Goal: Information Seeking & Learning: Understand process/instructions

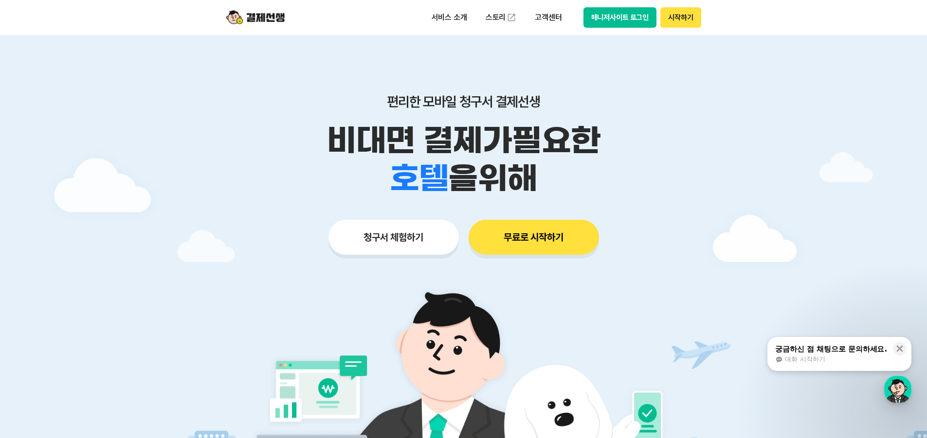
click at [533, 240] on button "무료로 시작하기" at bounding box center [534, 237] width 130 height 35
click at [455, 18] on p "서비스 소개" at bounding box center [449, 18] width 49 height 18
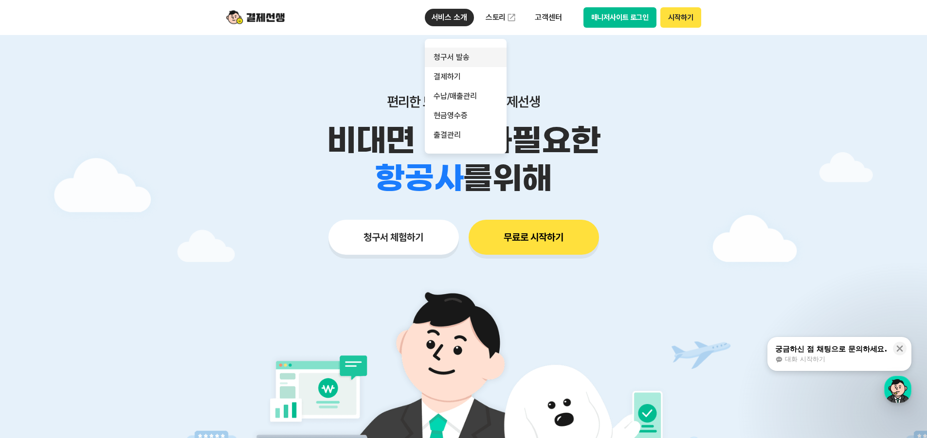
click at [457, 51] on link "청구서 발송" at bounding box center [466, 57] width 82 height 19
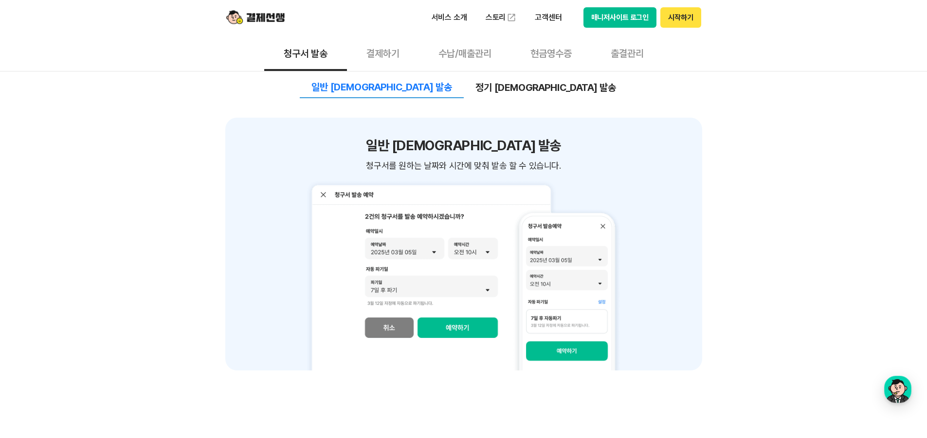
scroll to position [1119, 0]
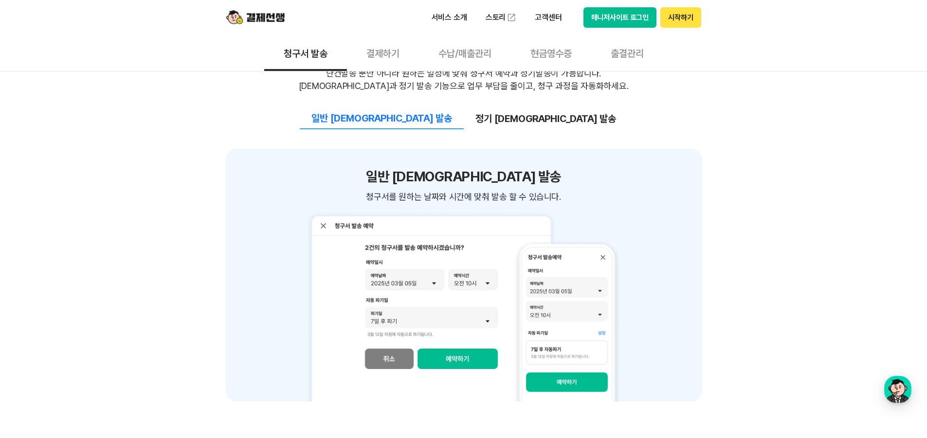
click at [370, 54] on button "결제하기" at bounding box center [383, 53] width 72 height 36
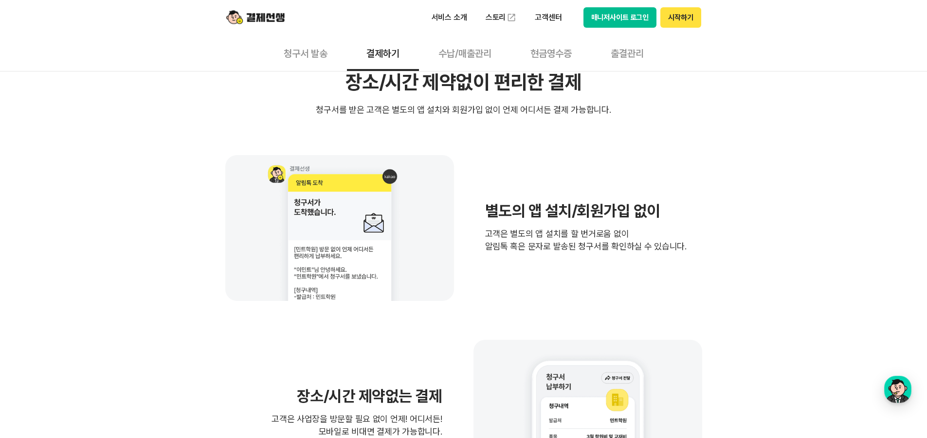
scroll to position [49, 0]
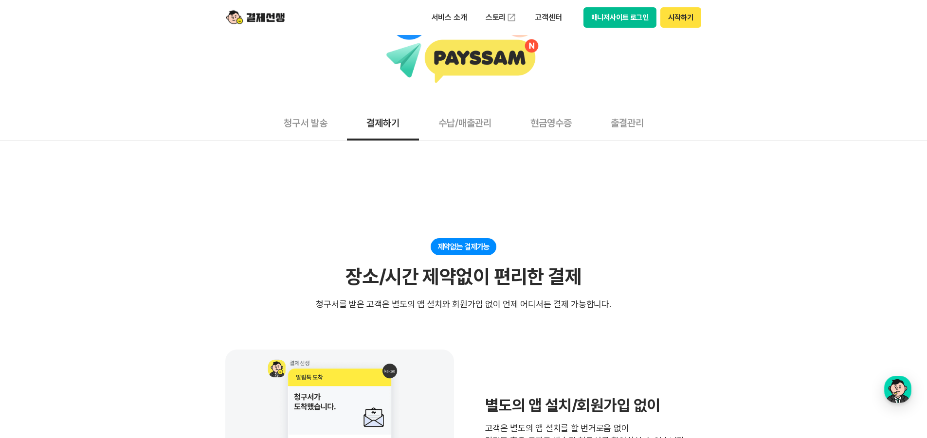
click at [306, 121] on button "청구서 발송" at bounding box center [305, 123] width 83 height 36
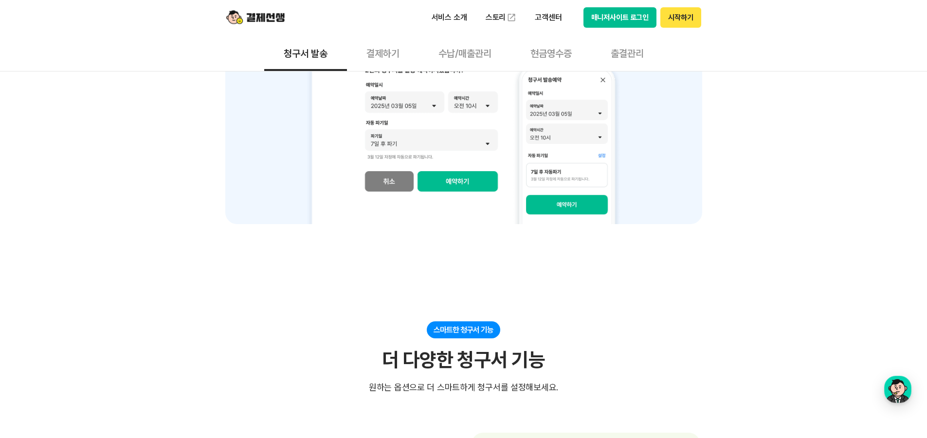
scroll to position [1314, 0]
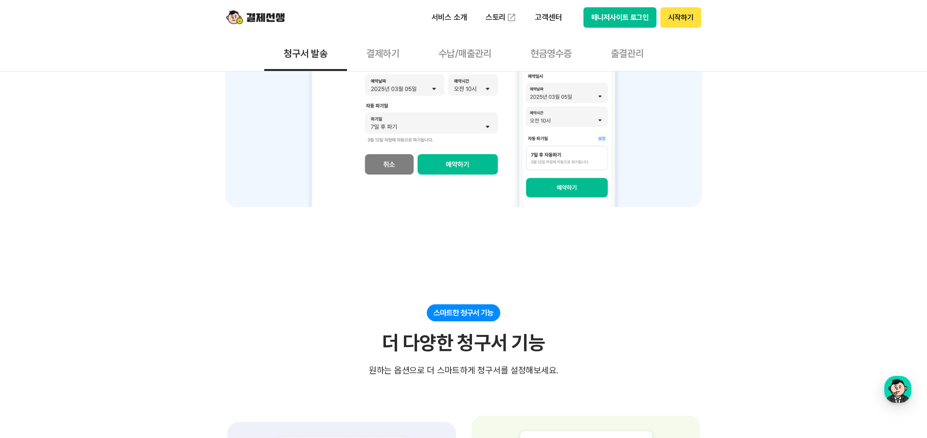
click at [449, 51] on button "수납/매출관리" at bounding box center [465, 53] width 92 height 36
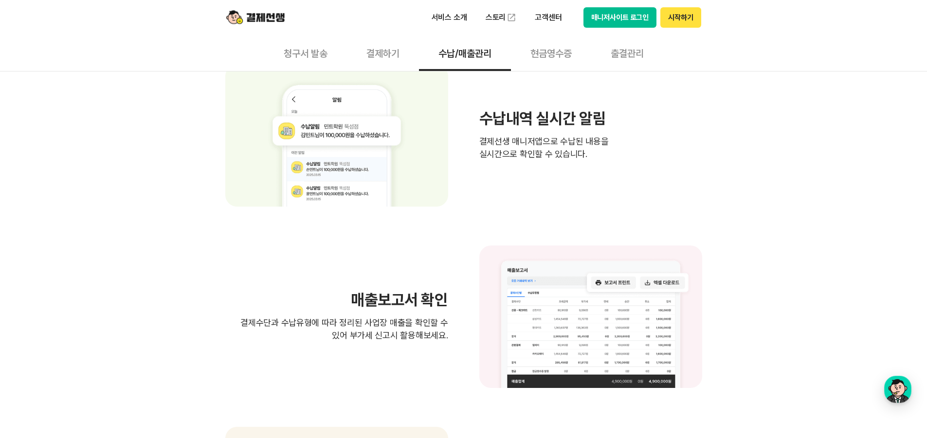
scroll to position [535, 0]
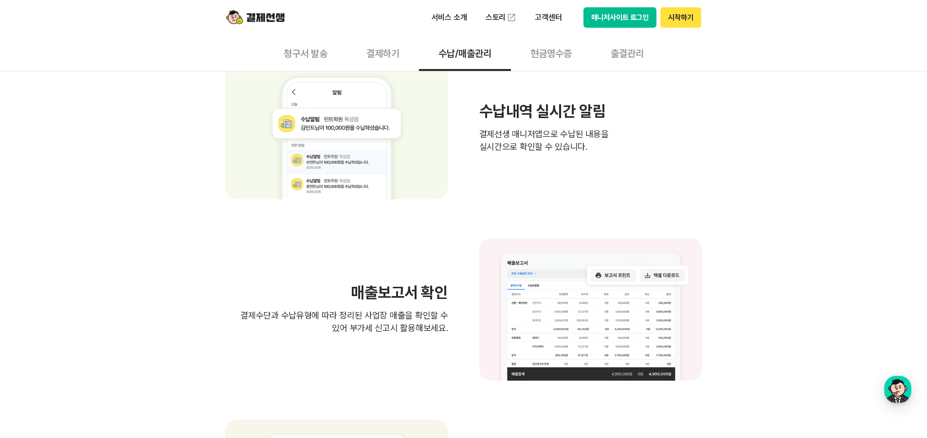
click at [578, 322] on img at bounding box center [590, 309] width 223 height 143
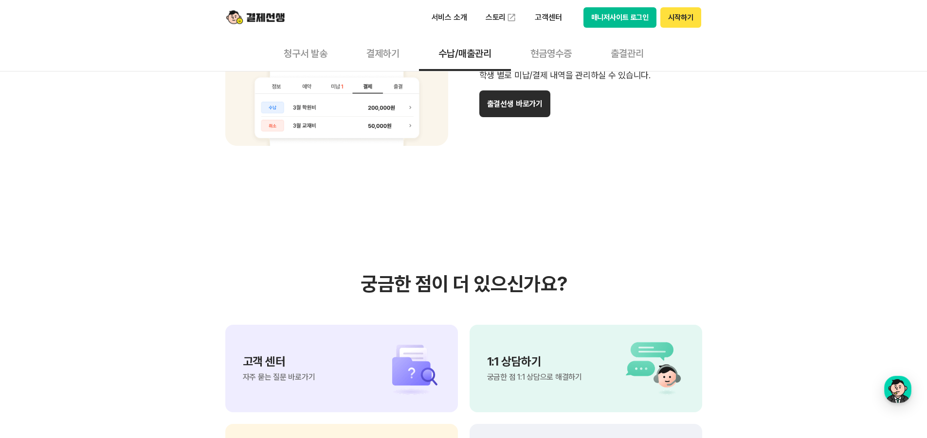
scroll to position [1022, 0]
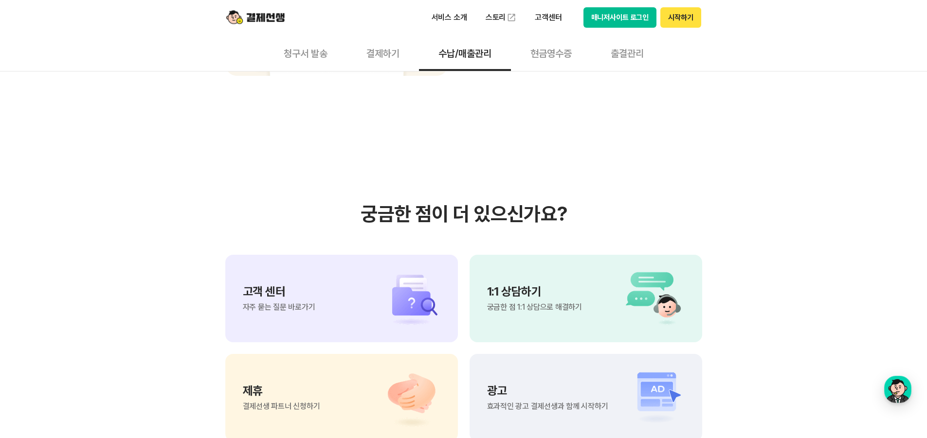
click at [281, 293] on p "고객 센터" at bounding box center [279, 292] width 73 height 12
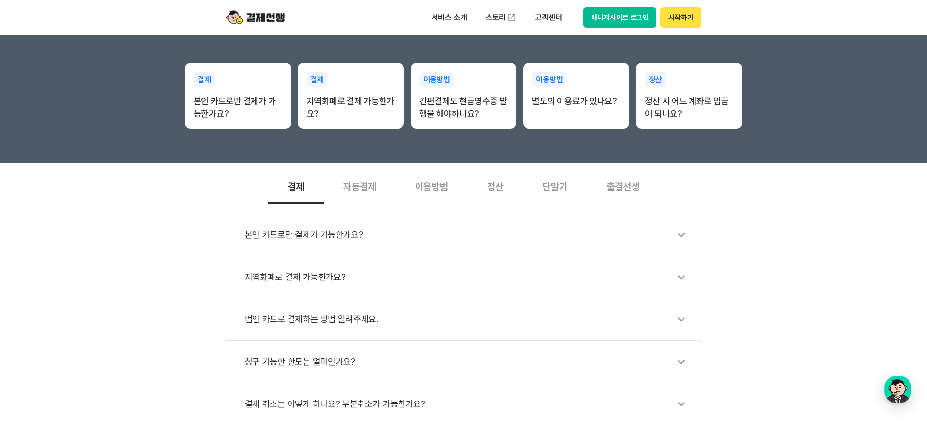
scroll to position [243, 0]
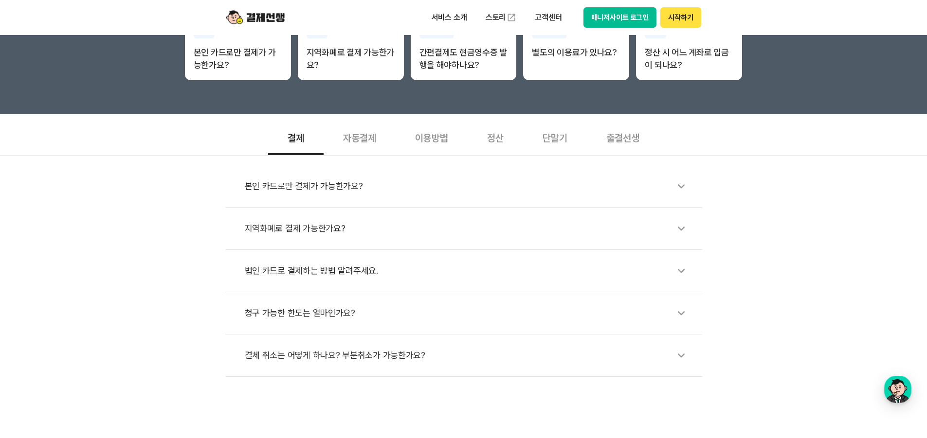
click at [428, 137] on div "이용방법" at bounding box center [432, 137] width 72 height 36
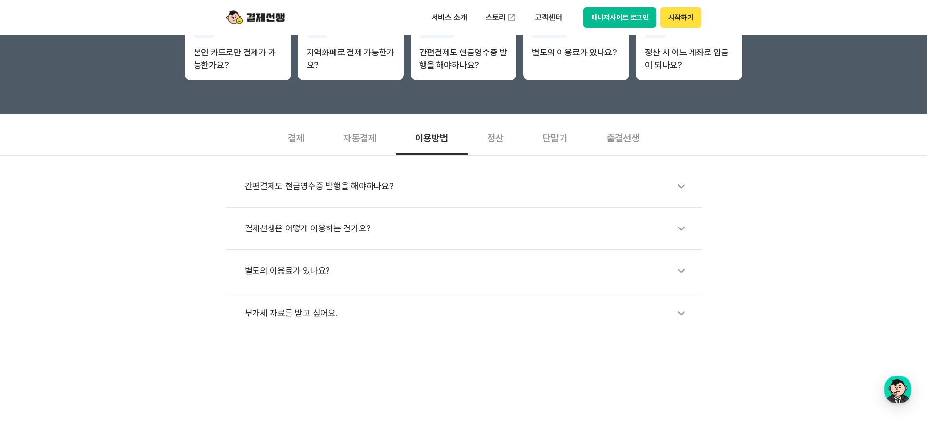
click at [317, 225] on div "결제선생은 어떻게 이용하는 건가요?" at bounding box center [469, 229] width 448 height 22
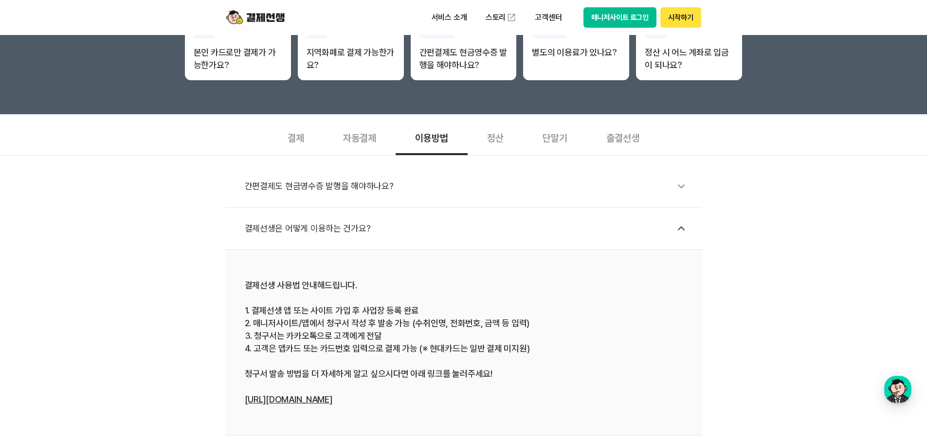
click at [621, 137] on div "출결선생" at bounding box center [623, 137] width 72 height 36
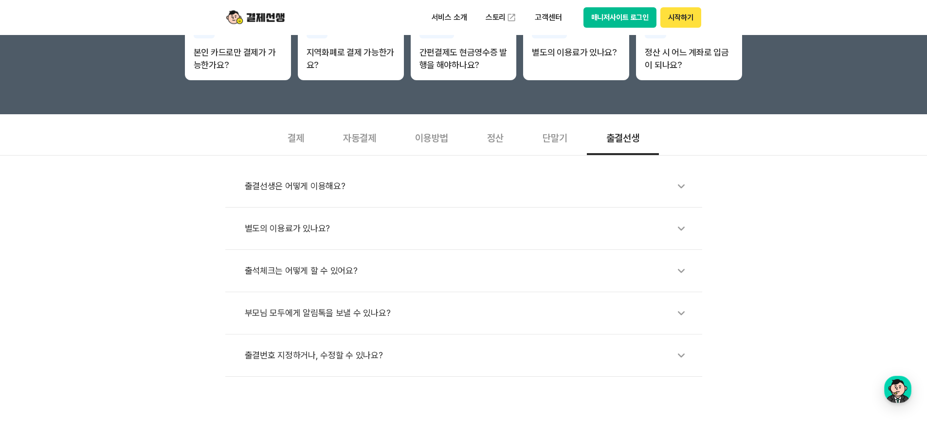
scroll to position [0, 0]
